Goal: Check status: Check status

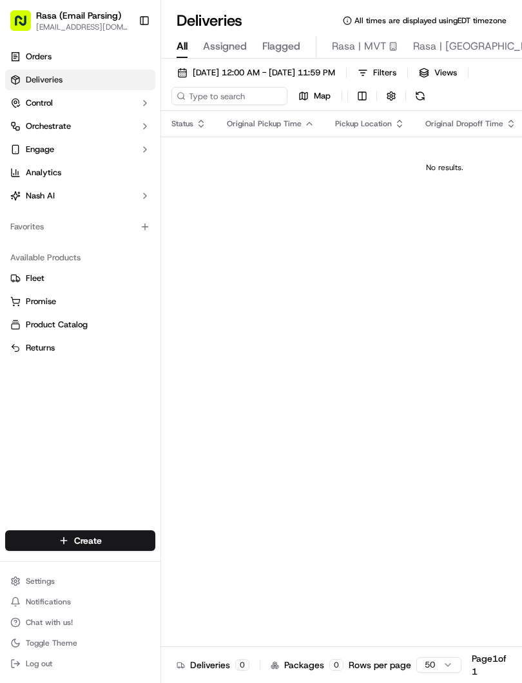
click at [88, 50] on link "Orders" at bounding box center [80, 56] width 150 height 21
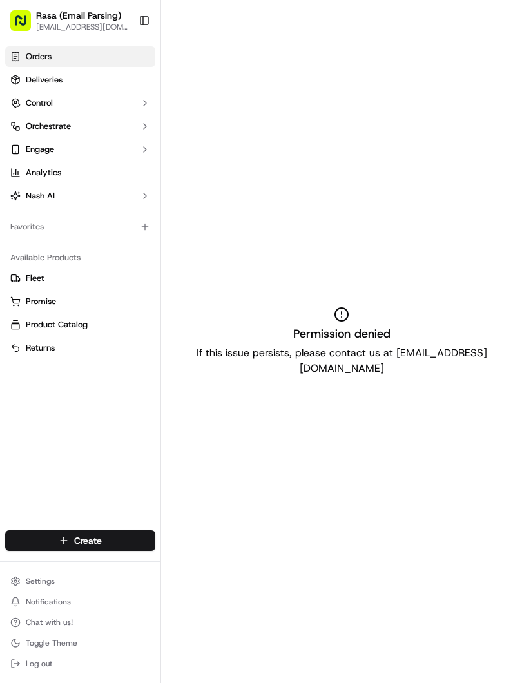
click at [95, 78] on link "Deliveries" at bounding box center [80, 80] width 150 height 21
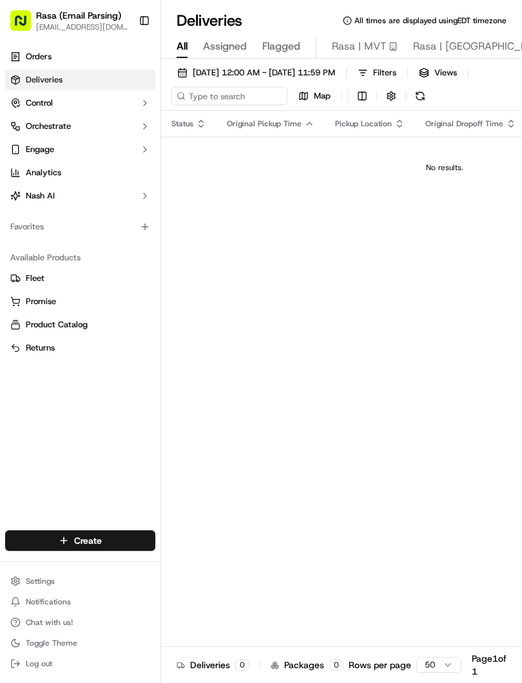
click at [335, 70] on span "[DATE] 12:00 AM - [DATE] 11:59 PM" at bounding box center [264, 73] width 142 height 12
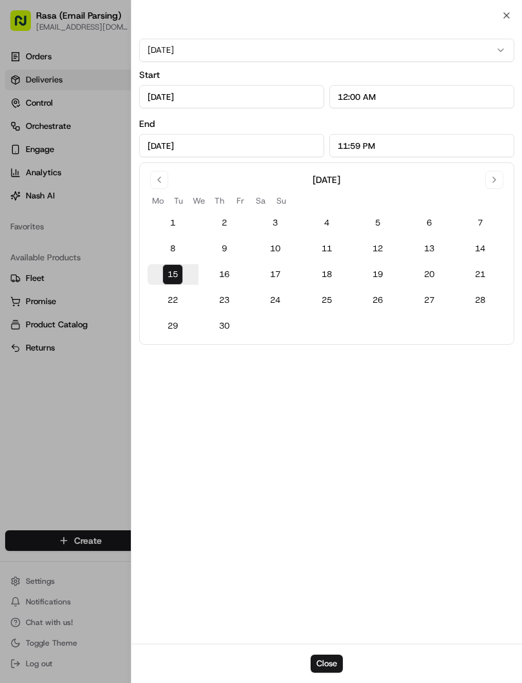
click at [233, 269] on button "16" at bounding box center [224, 274] width 21 height 21
type input "[DATE]"
click at [338, 637] on div "Start [DATE] 12:00 AM End [DATE] 11:59 PM [DATE] Mo Tu We Th Fr Sa Su 1 2 3 4 5…" at bounding box center [326, 329] width 391 height 628
click at [332, 659] on button "Close" at bounding box center [327, 664] width 32 height 18
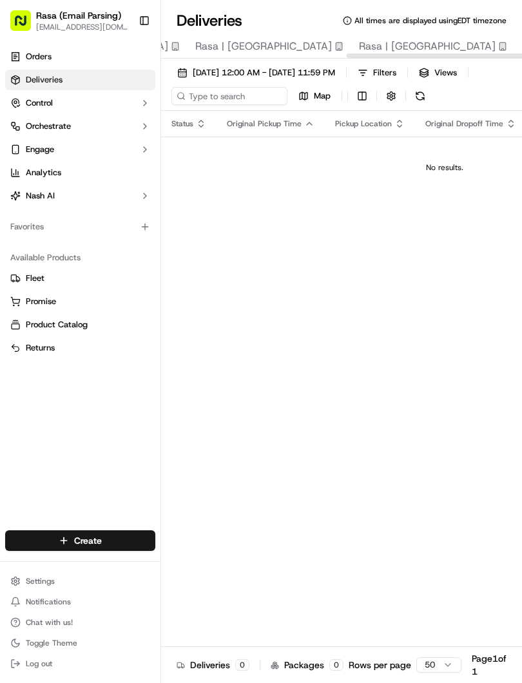
scroll to position [0, 381]
click at [359, 47] on span "Rasa | [GEOGRAPHIC_DATA]" at bounding box center [427, 46] width 137 height 15
